Goal: Task Accomplishment & Management: Manage account settings

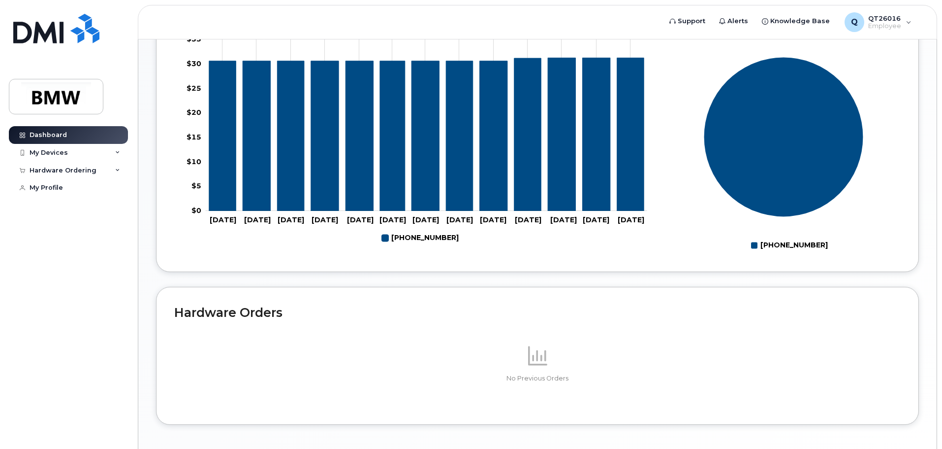
scroll to position [442, 0]
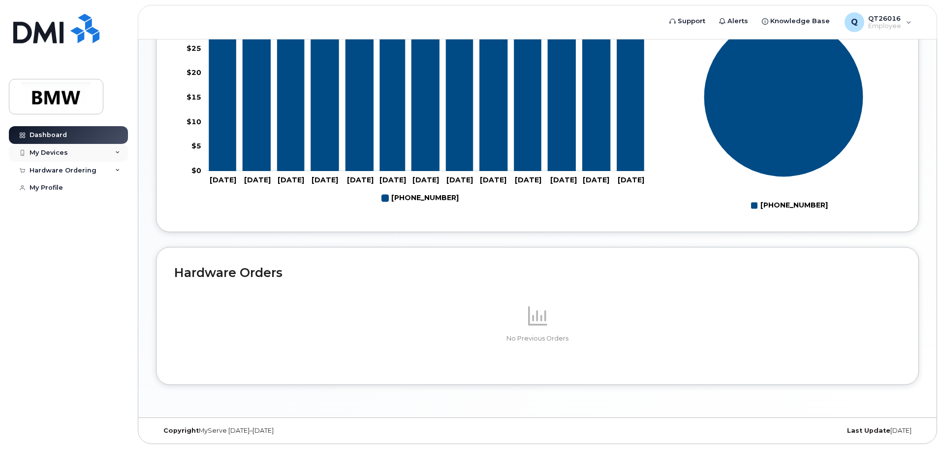
click at [116, 155] on icon at bounding box center [117, 152] width 5 height 5
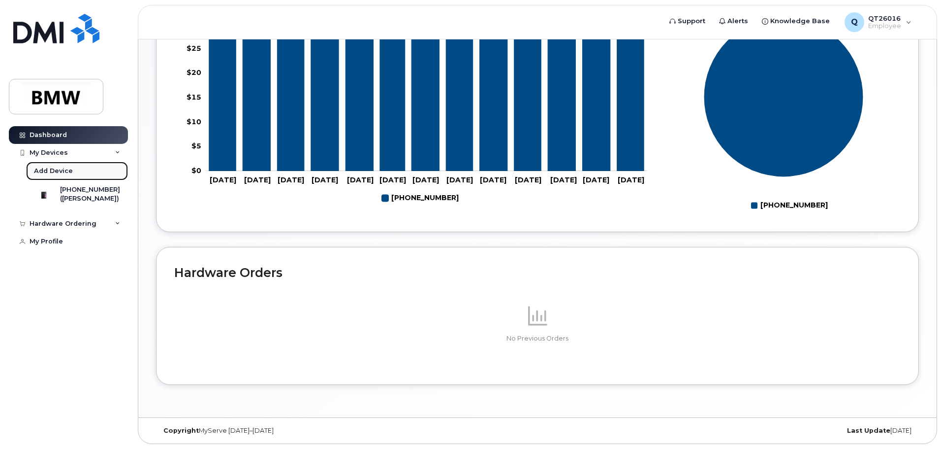
click at [66, 171] on div "Add Device" at bounding box center [53, 170] width 39 height 9
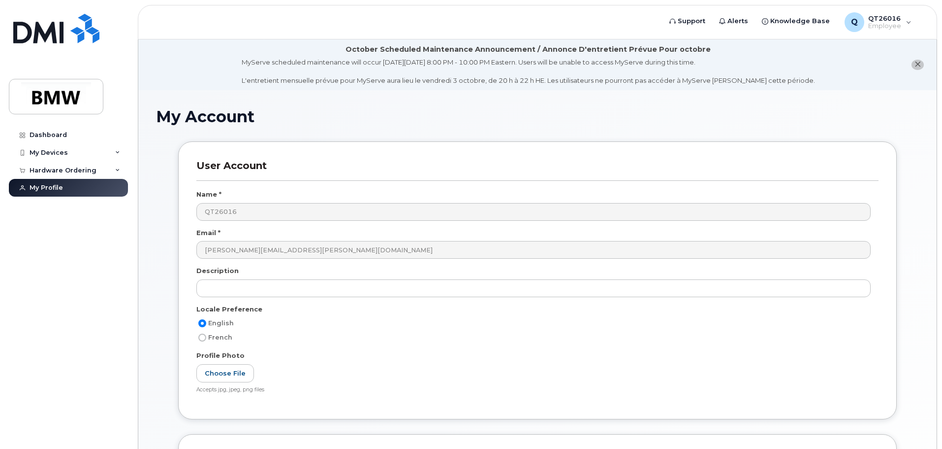
scroll to position [98, 0]
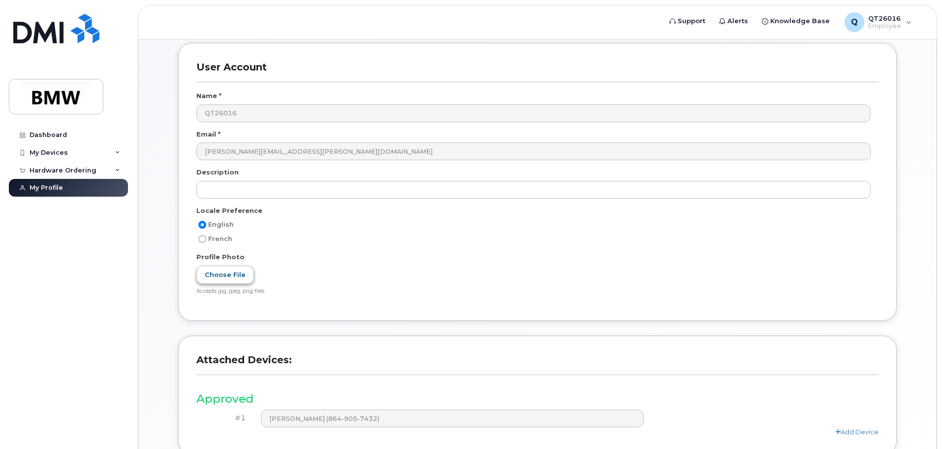
click at [218, 269] on label "Choose File" at bounding box center [225, 274] width 58 height 18
click at [0, 0] on input "Choose File" at bounding box center [0, 0] width 0 height 0
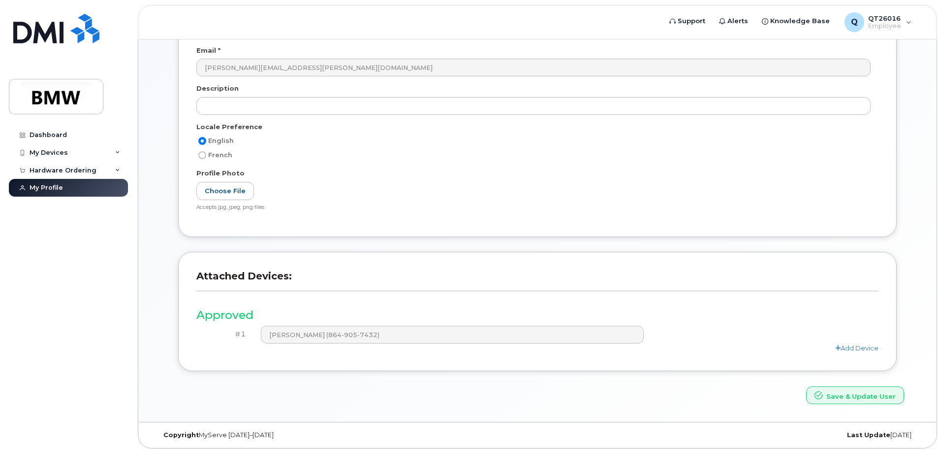
scroll to position [187, 0]
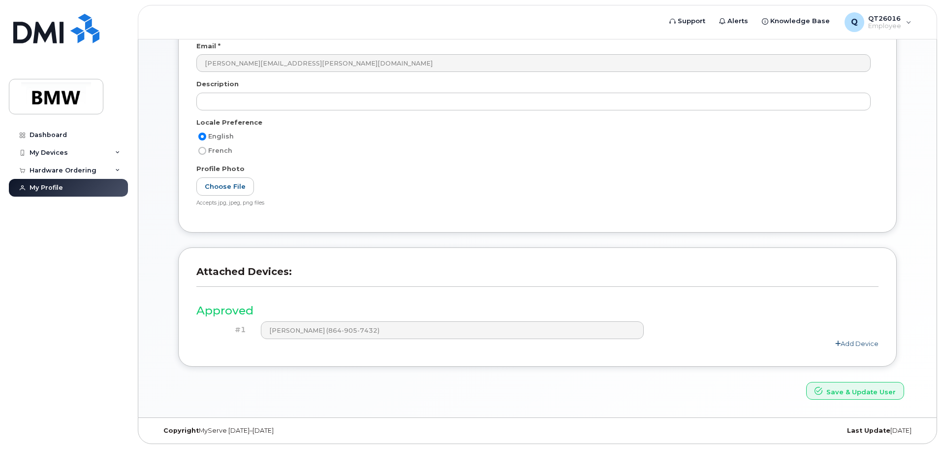
click at [847, 339] on link "Add Device" at bounding box center [856, 343] width 43 height 8
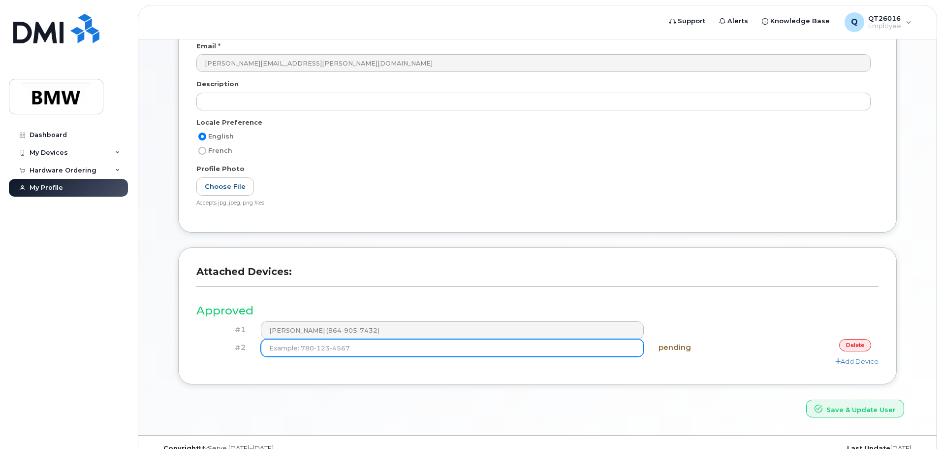
click at [590, 345] on input at bounding box center [453, 348] width 384 height 18
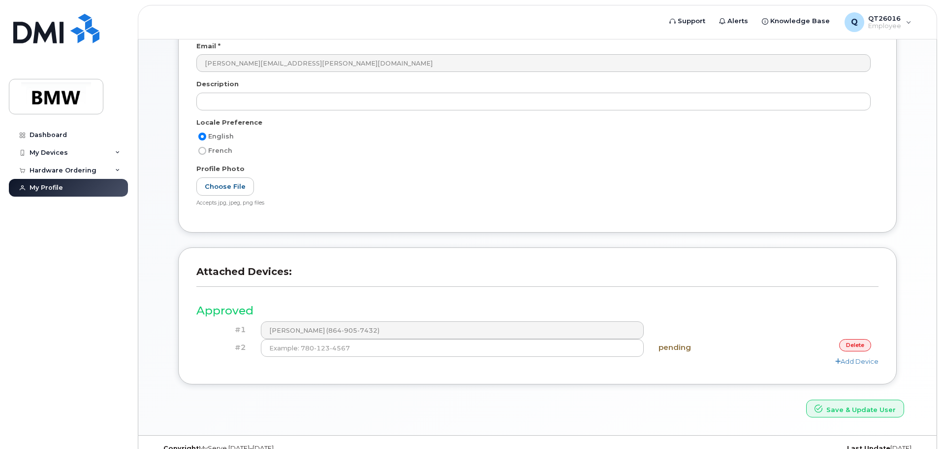
click at [850, 345] on link "delete" at bounding box center [855, 345] width 32 height 12
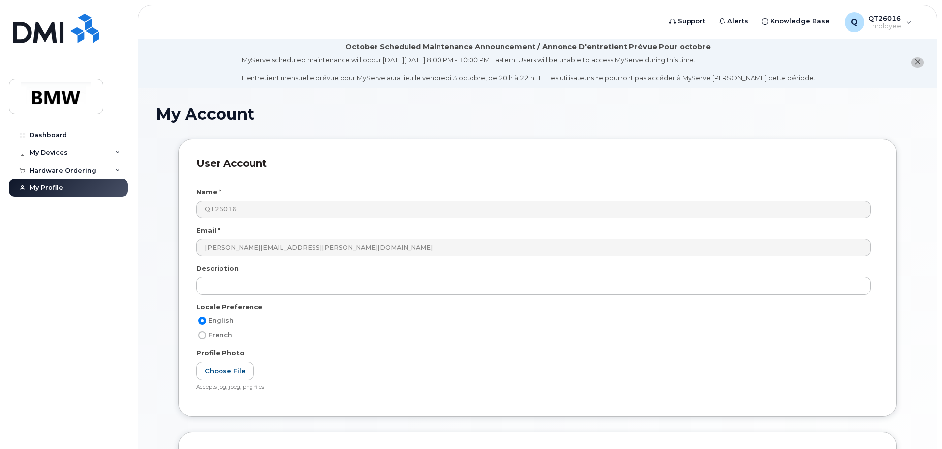
scroll to position [0, 0]
